Goal: Obtain resource: Download file/media

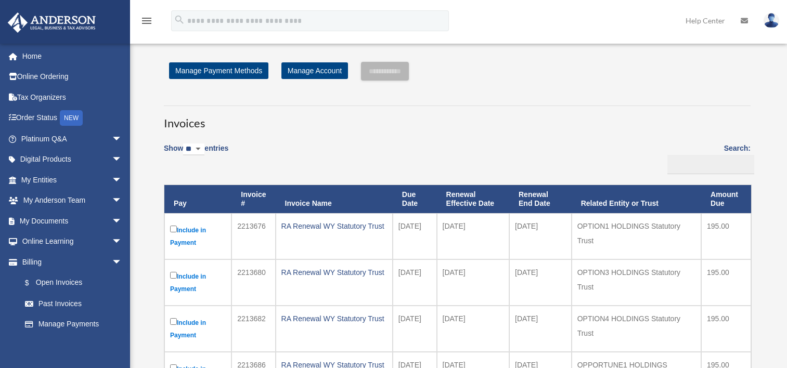
scroll to position [52, 0]
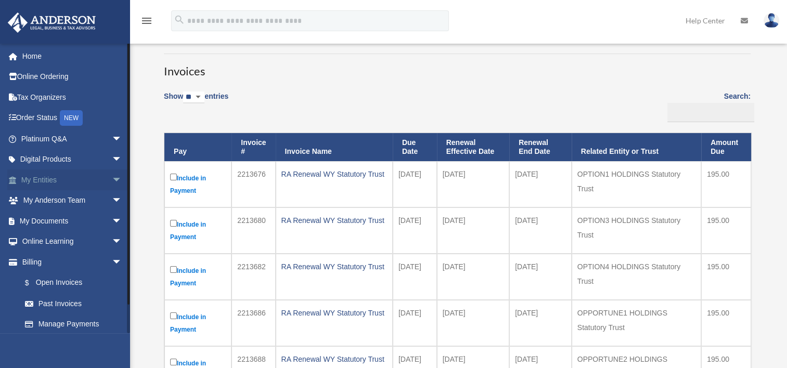
click at [40, 180] on link "My Entities arrow_drop_down" at bounding box center [72, 180] width 131 height 21
click at [112, 182] on span "arrow_drop_down" at bounding box center [122, 180] width 21 height 21
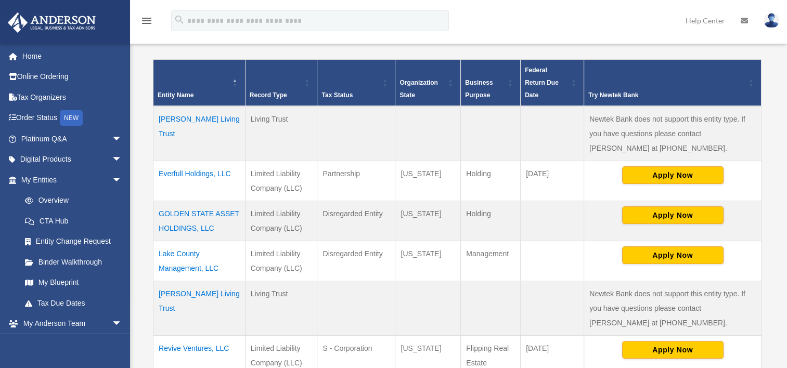
scroll to position [208, 0]
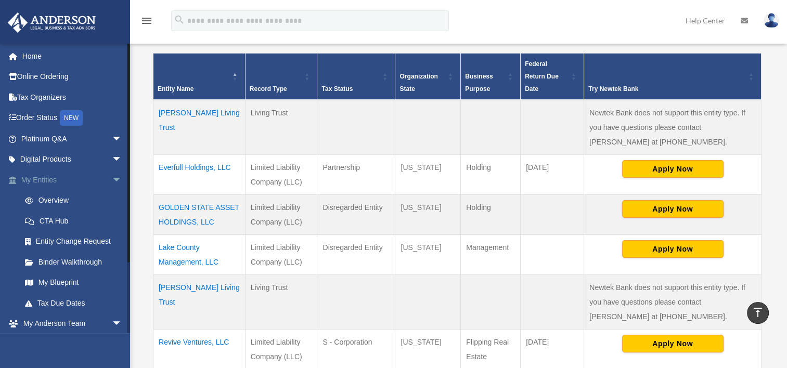
click at [112, 177] on span "arrow_drop_down" at bounding box center [122, 180] width 21 height 21
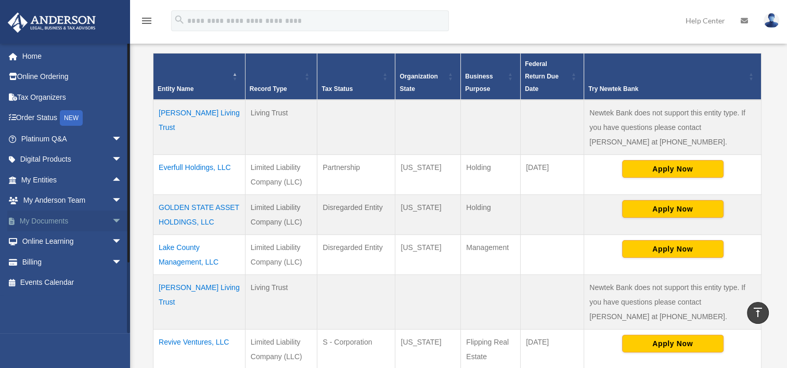
click at [100, 221] on link "My Documents arrow_drop_down" at bounding box center [72, 221] width 131 height 21
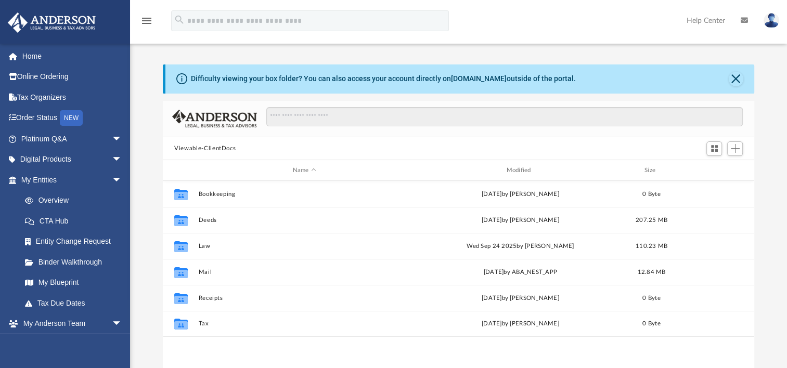
scroll to position [228, 582]
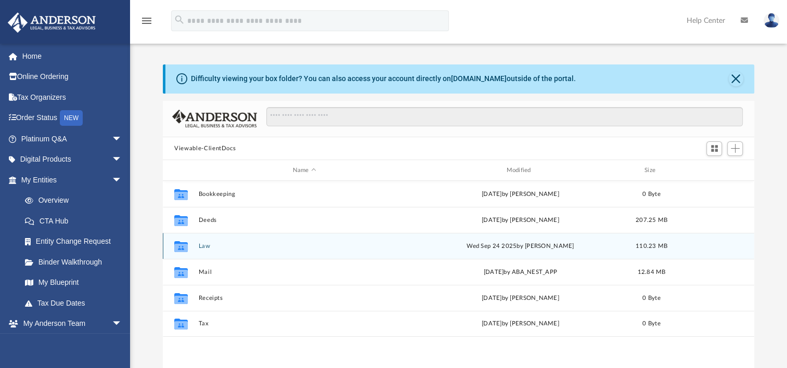
click at [201, 247] on button "Law" at bounding box center [305, 246] width 212 height 7
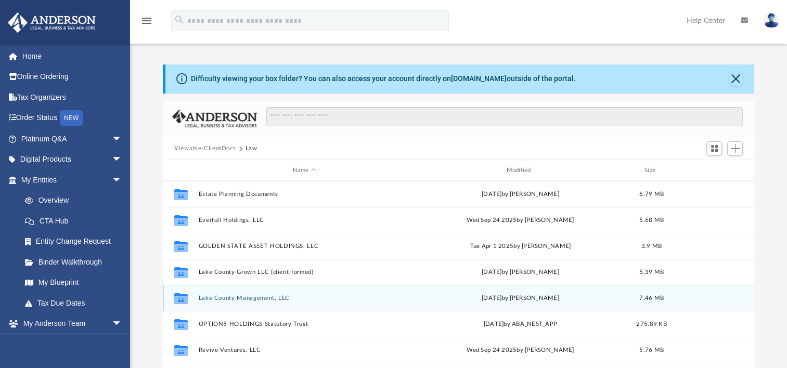
click at [241, 300] on button "Lake County Management, LLC" at bounding box center [305, 298] width 212 height 7
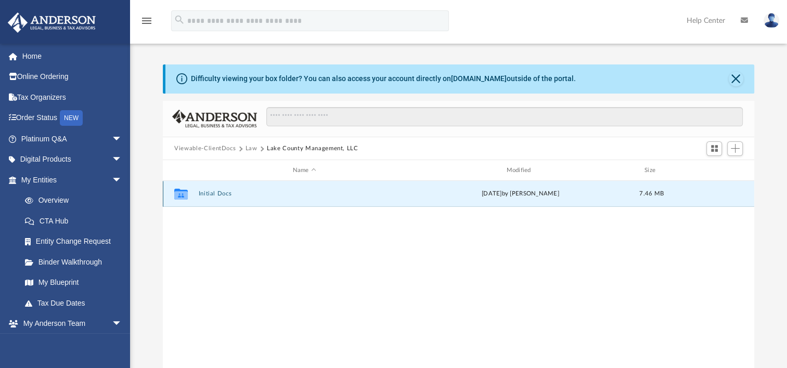
click at [228, 192] on button "Initial Docs" at bounding box center [305, 193] width 212 height 7
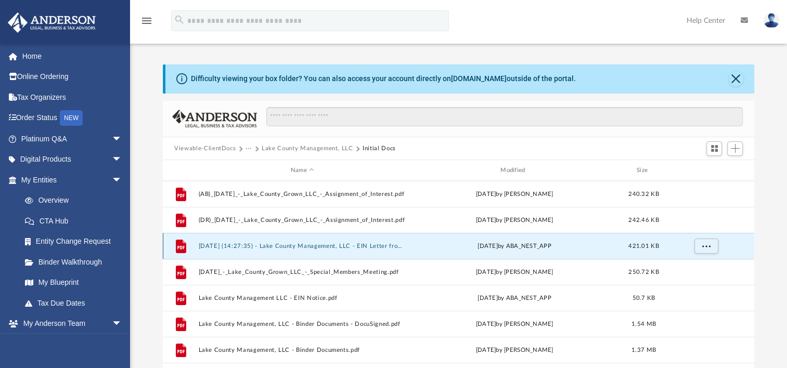
click at [313, 247] on button "2024.11.06 (14:27:35) - Lake County Management, LLC - EIN Letter from IRS.pdf" at bounding box center [303, 246] width 208 height 7
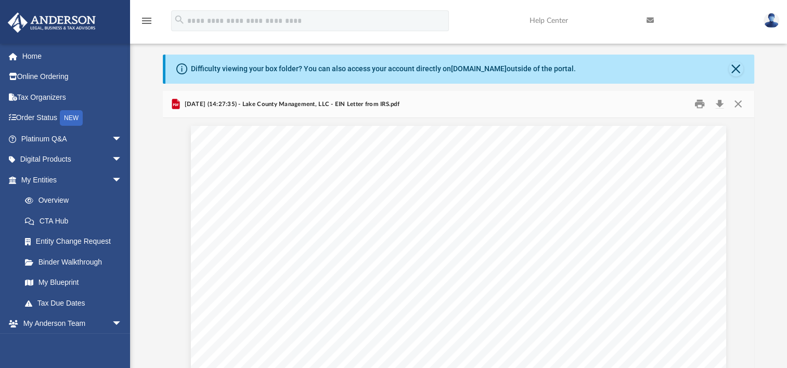
scroll to position [0, 0]
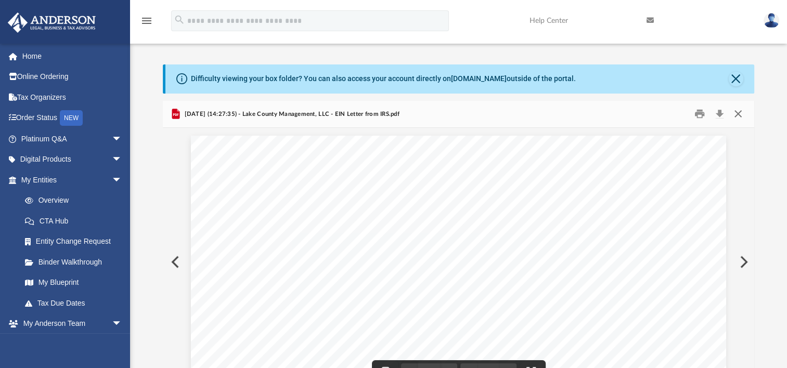
click at [735, 118] on button "Close" at bounding box center [737, 114] width 19 height 16
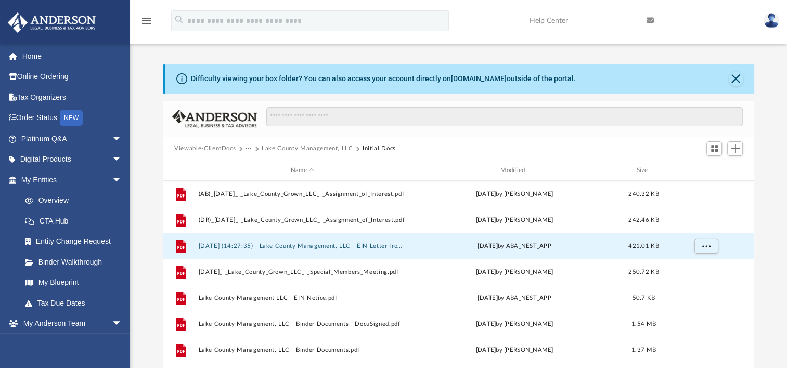
click at [290, 146] on button "Lake County Management, LLC" at bounding box center [308, 148] width 92 height 9
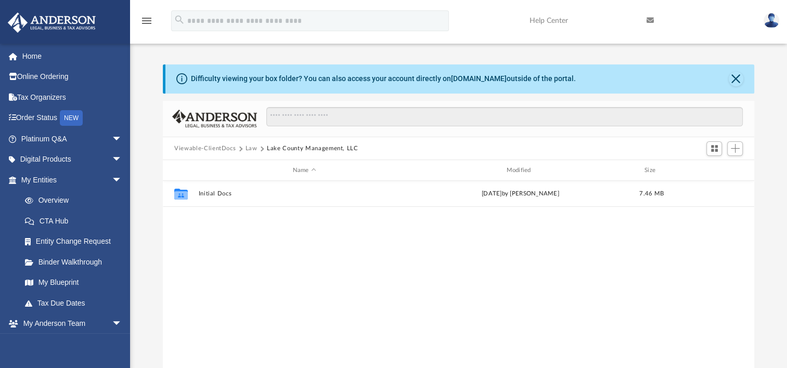
click at [252, 148] on button "Law" at bounding box center [251, 148] width 12 height 9
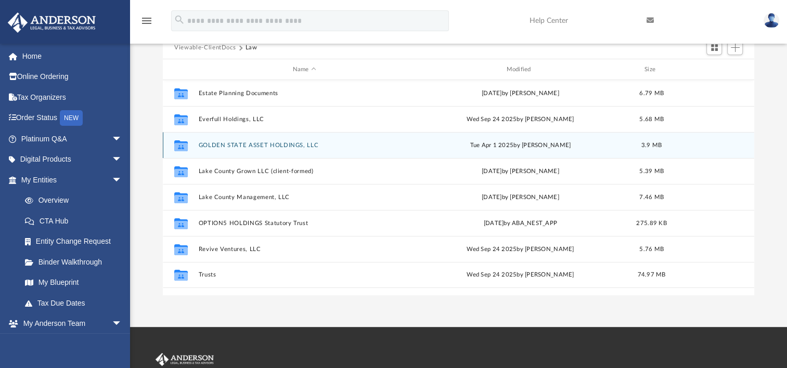
scroll to position [104, 0]
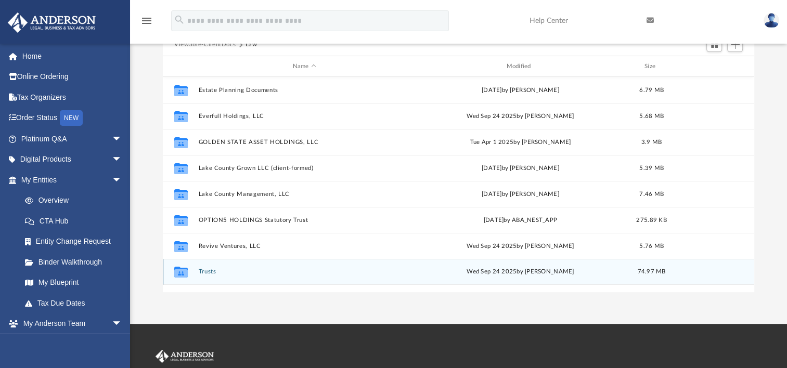
click at [221, 266] on div "Collaborated Folder Trusts Wed Sep 24 2025 by Tomas Diaz-Marin 74.97 MB" at bounding box center [458, 272] width 591 height 26
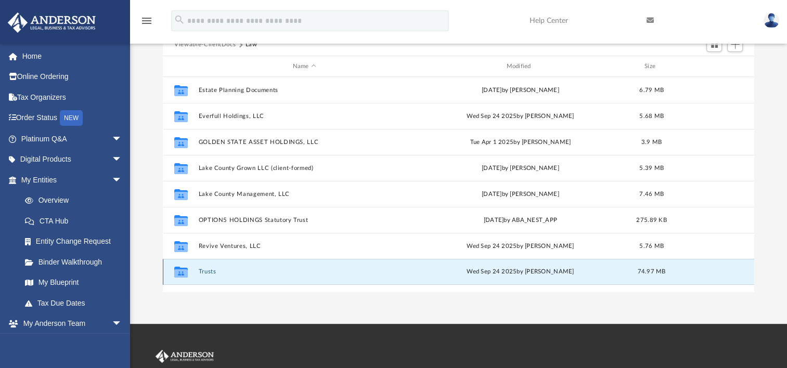
click at [208, 271] on button "Trusts" at bounding box center [305, 271] width 212 height 7
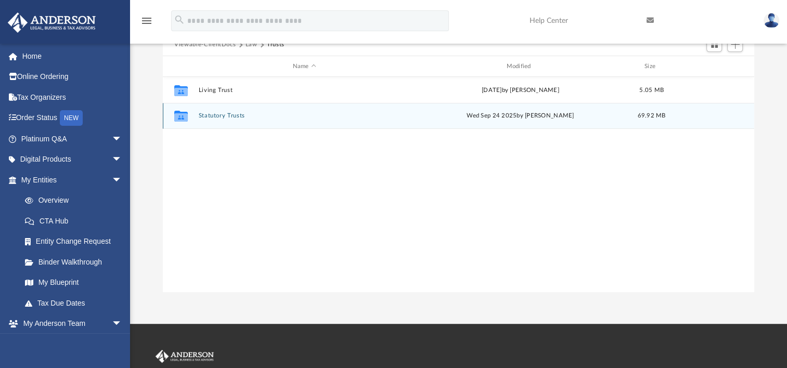
click at [221, 116] on button "Statutory Trusts" at bounding box center [305, 115] width 212 height 7
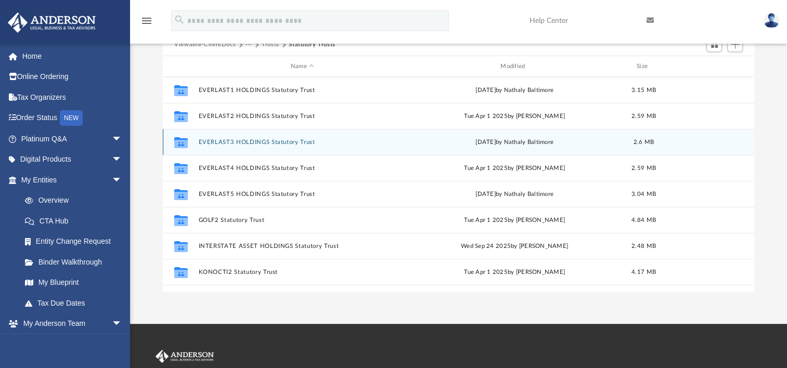
click at [245, 136] on div "Collaborated Folder EVERLAST3 HOLDINGS Statutory Trust Tue Jan 7 2025 by Nathal…" at bounding box center [458, 142] width 591 height 26
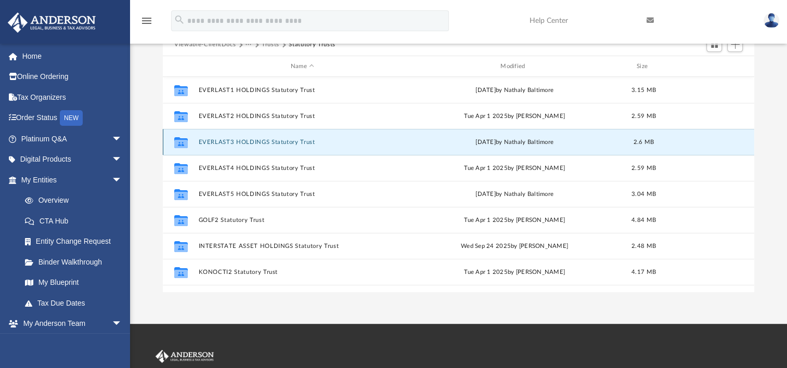
click at [245, 139] on button "EVERLAST3 HOLDINGS Statutory Trust" at bounding box center [303, 142] width 208 height 7
